Goal: Task Accomplishment & Management: Manage account settings

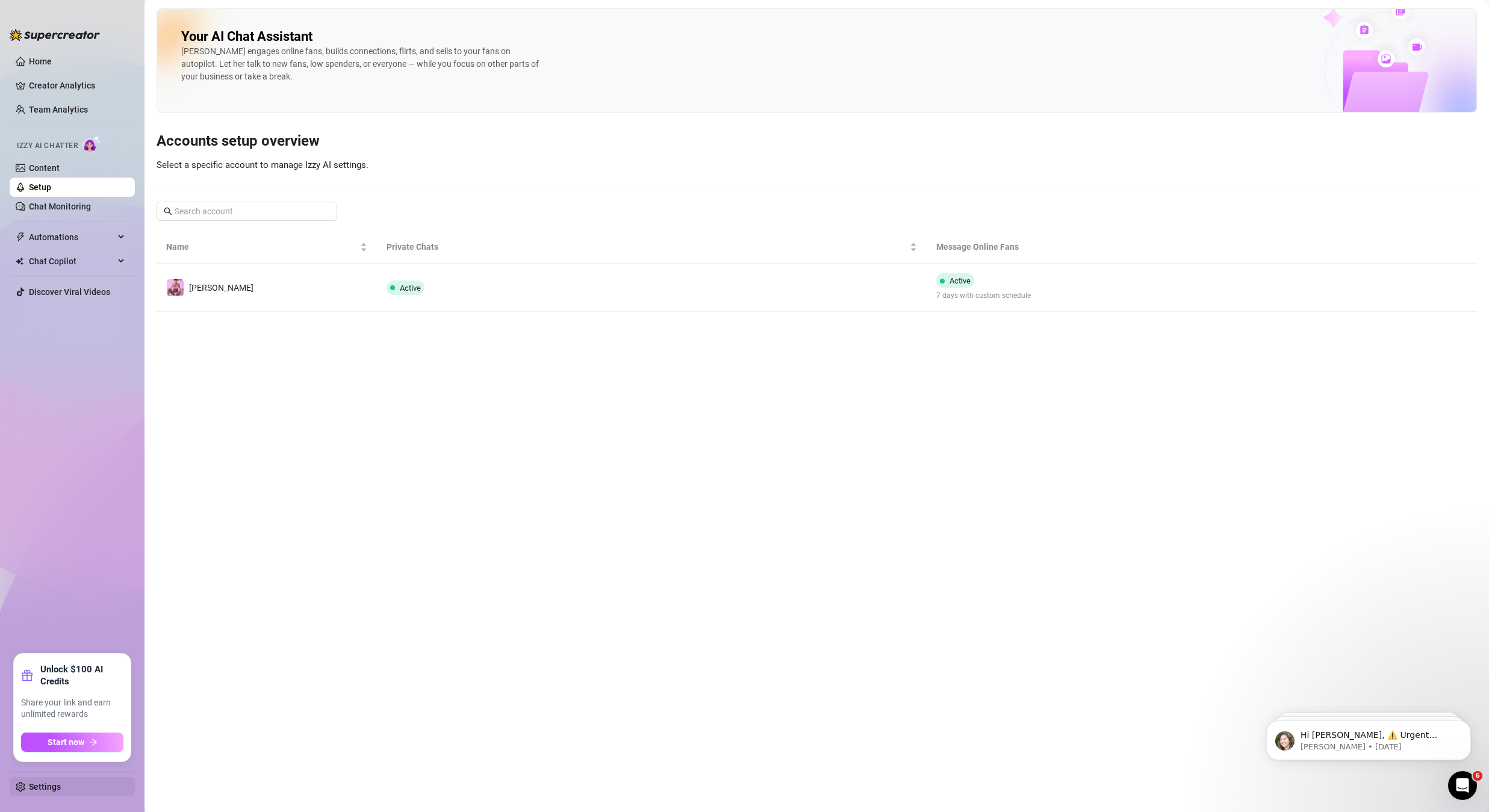
click at [29, 786] on link "Settings" at bounding box center [45, 786] width 32 height 9
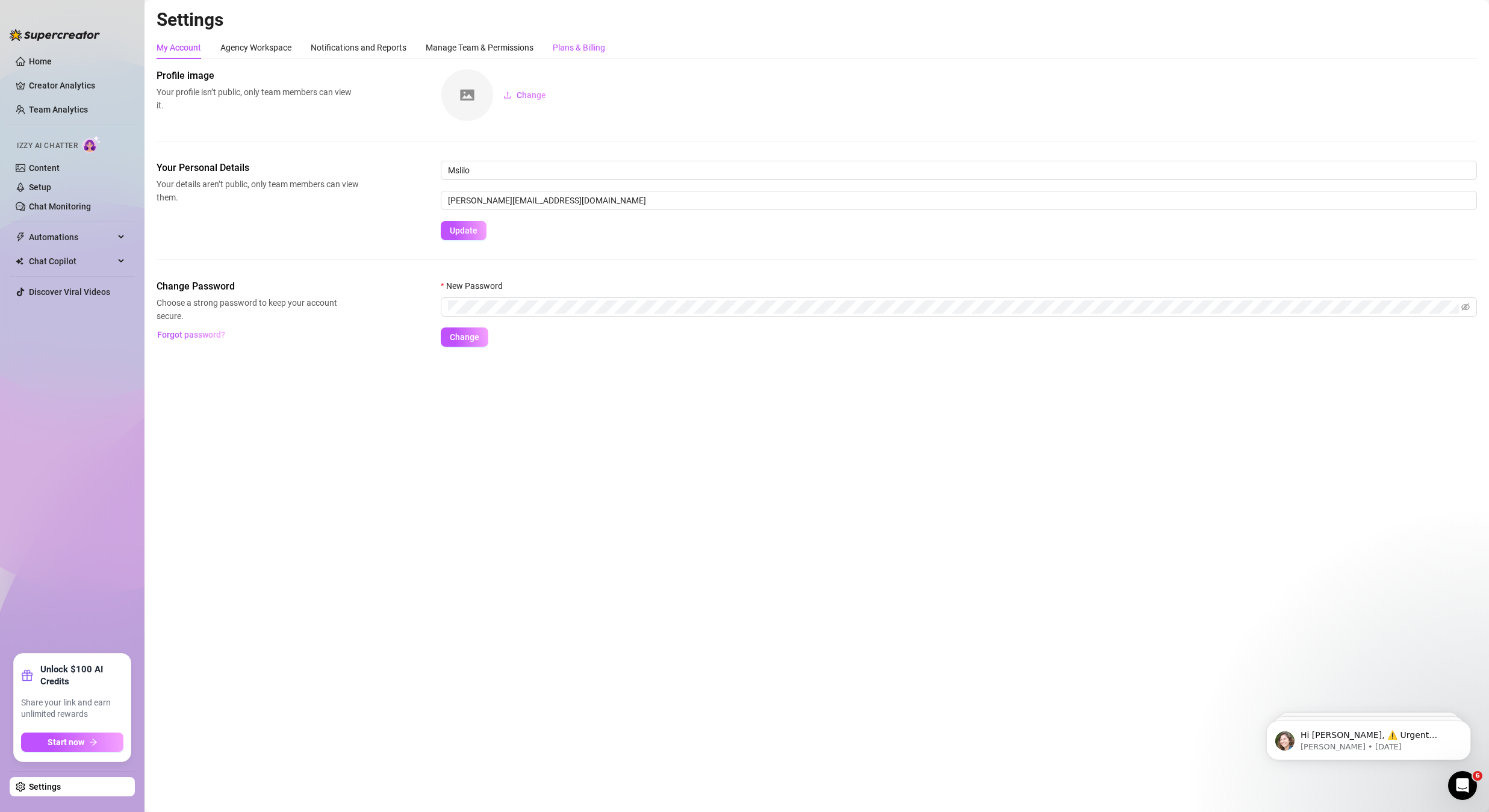
click at [595, 53] on div "Plans & Billing" at bounding box center [578, 47] width 52 height 13
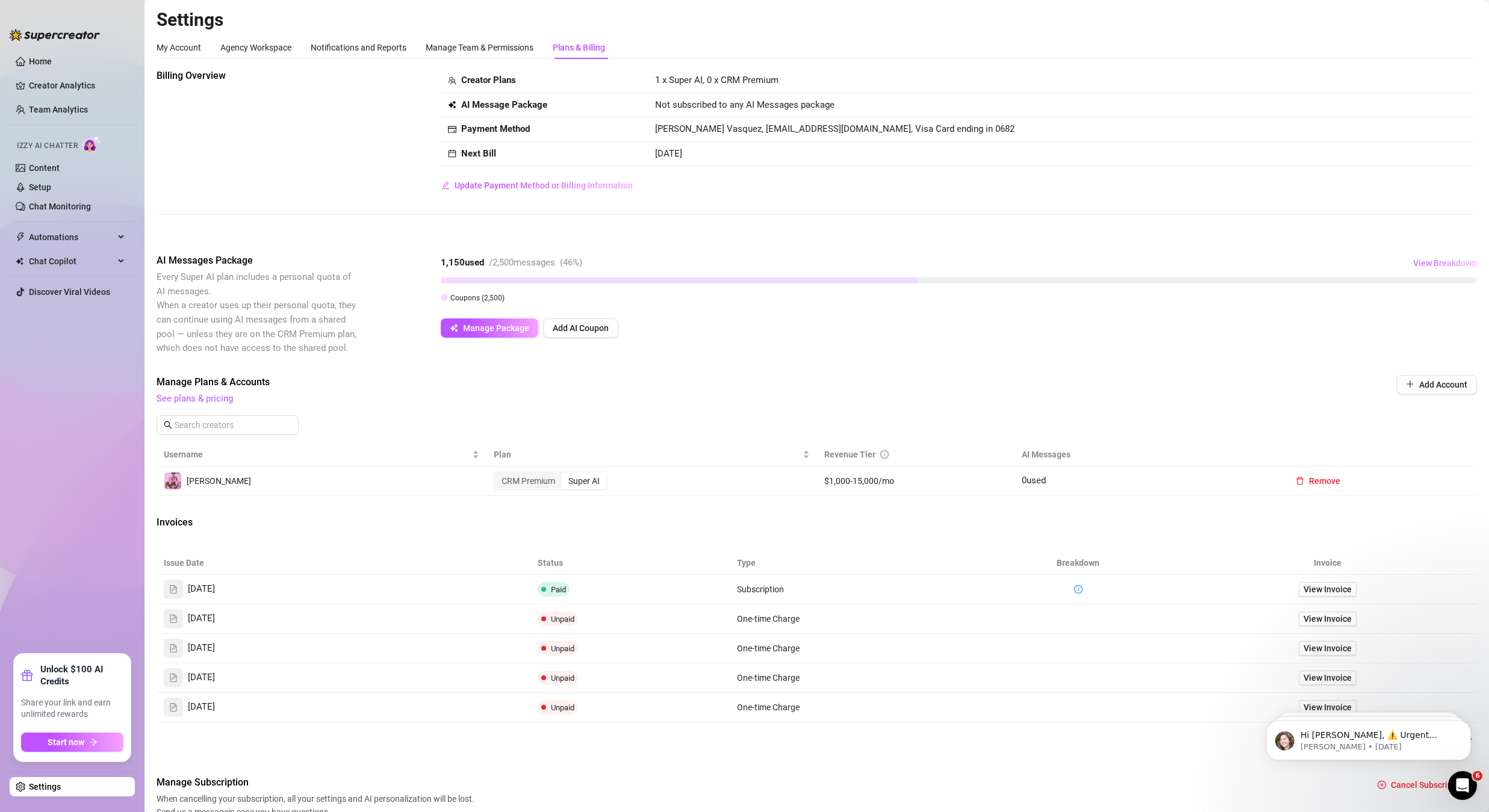
click at [1415, 263] on span "View Breakdown" at bounding box center [1445, 263] width 63 height 9
click at [1318, 585] on span "View Invoice" at bounding box center [1328, 589] width 48 height 13
click at [1434, 261] on span "View Breakdown" at bounding box center [1445, 263] width 63 height 9
click at [1310, 590] on span "View Invoice" at bounding box center [1328, 589] width 48 height 13
